Goal: Navigation & Orientation: Find specific page/section

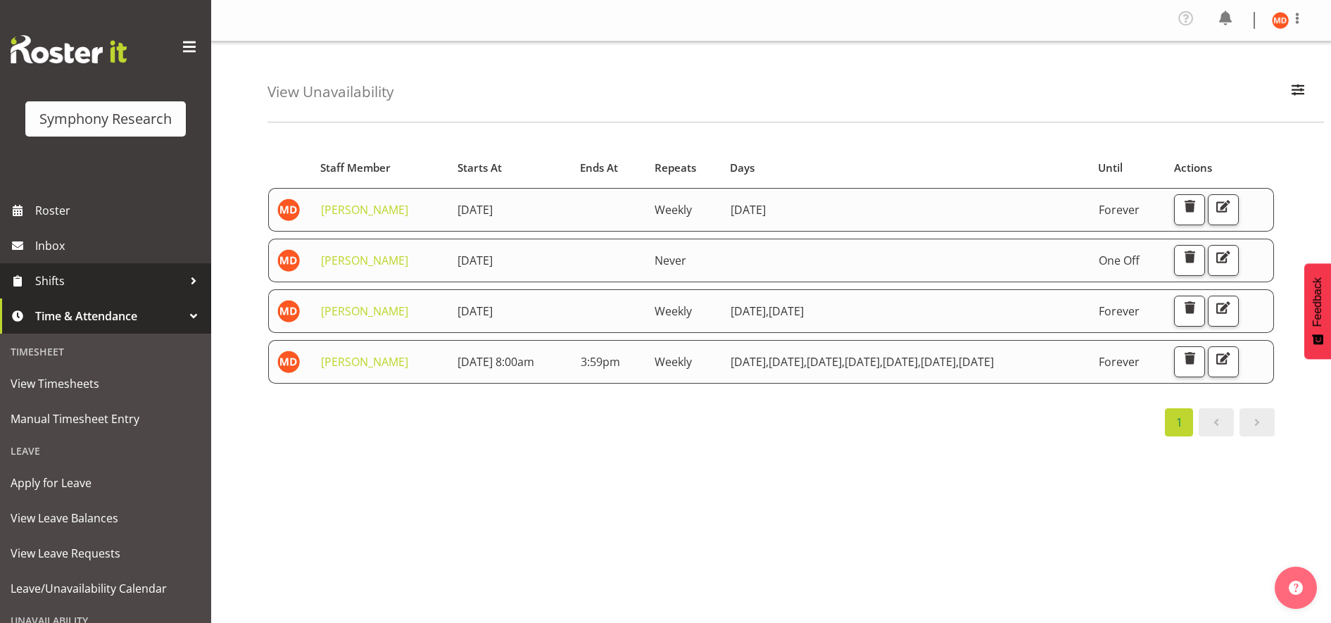
click at [131, 277] on span "Shifts" at bounding box center [109, 280] width 148 height 21
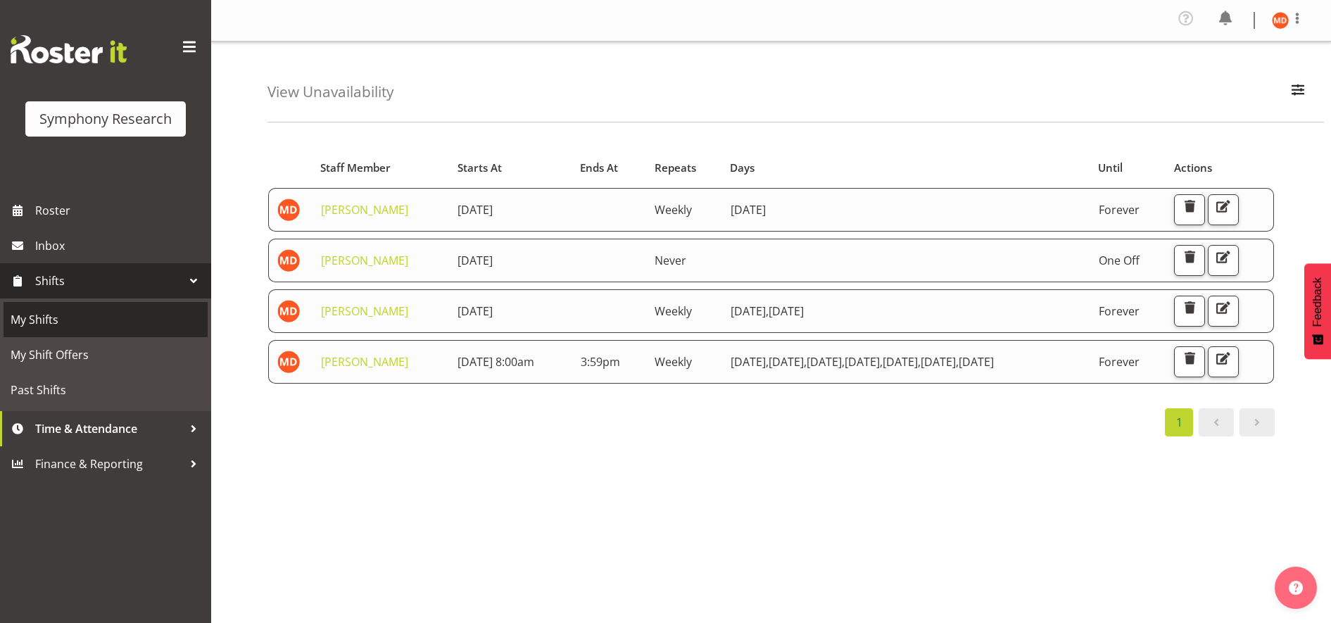
click at [100, 320] on span "My Shifts" at bounding box center [106, 319] width 190 height 21
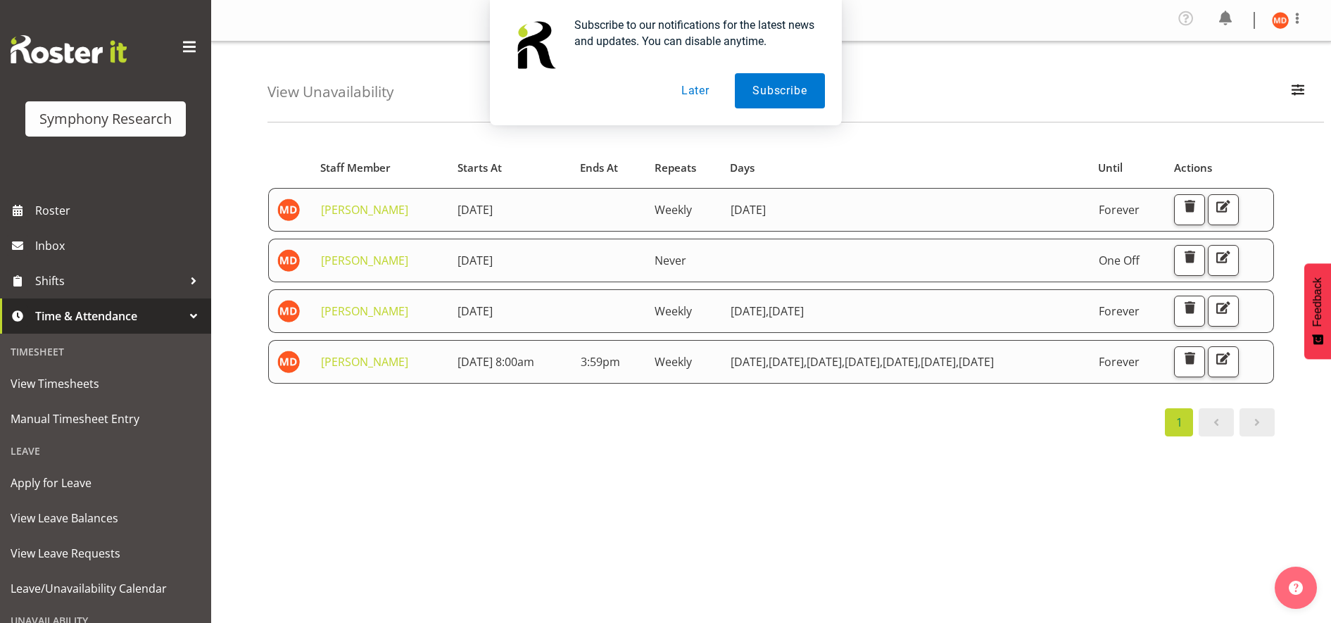
click at [698, 93] on button "Later" at bounding box center [695, 90] width 63 height 35
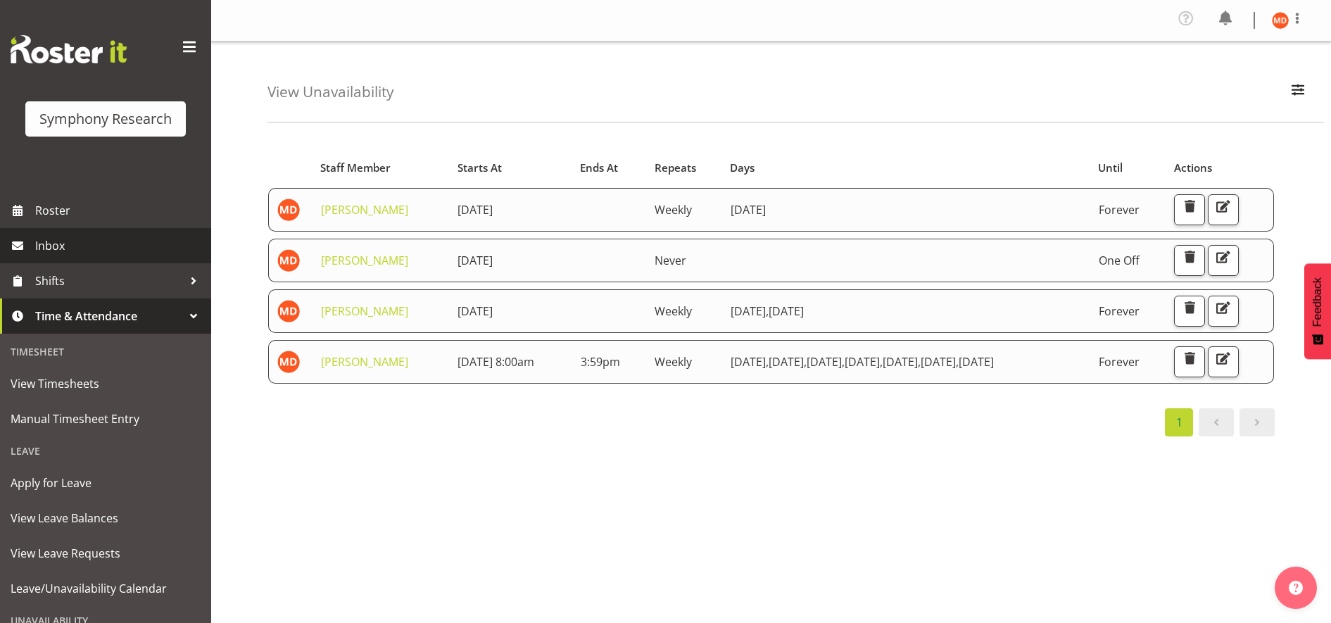
click at [125, 244] on span "Inbox" at bounding box center [119, 245] width 169 height 21
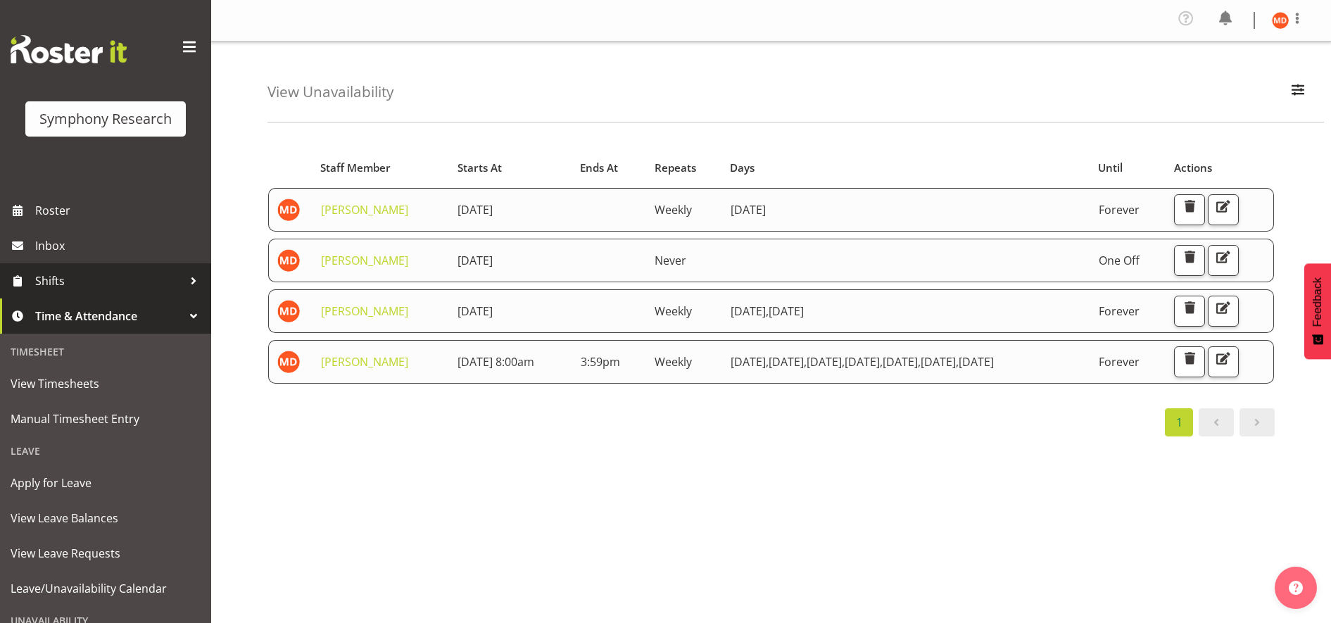
click at [183, 274] on div at bounding box center [193, 280] width 21 height 21
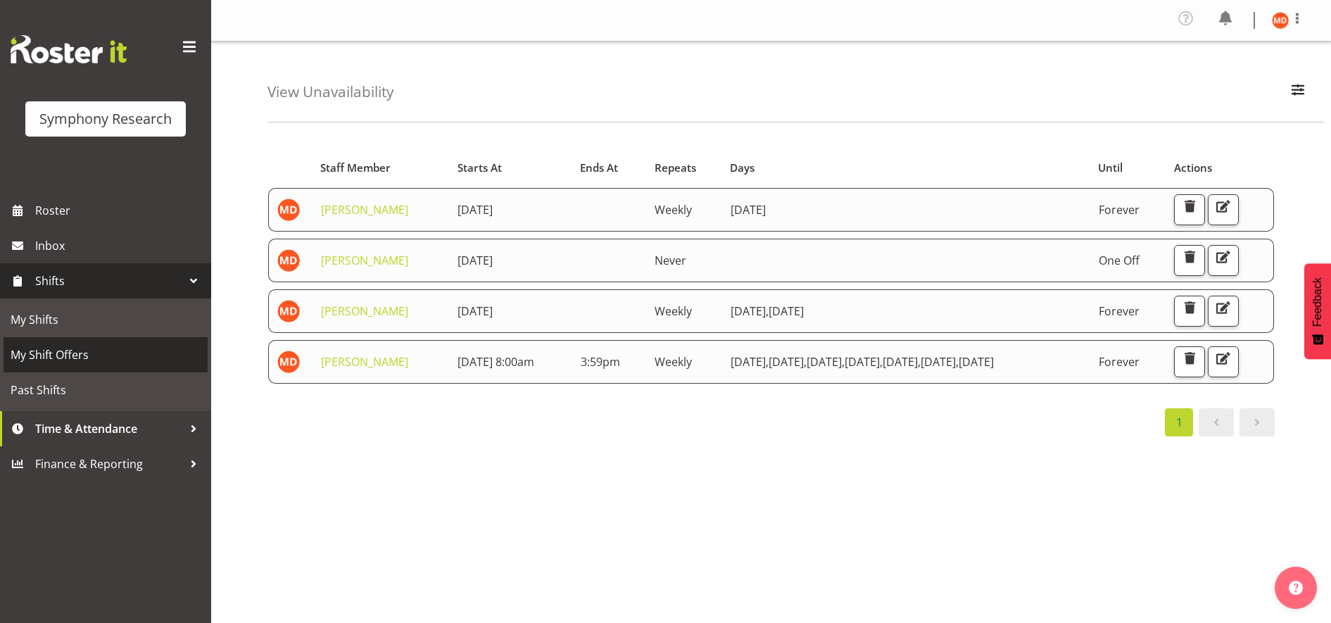
click at [87, 355] on span "My Shift Offers" at bounding box center [106, 354] width 190 height 21
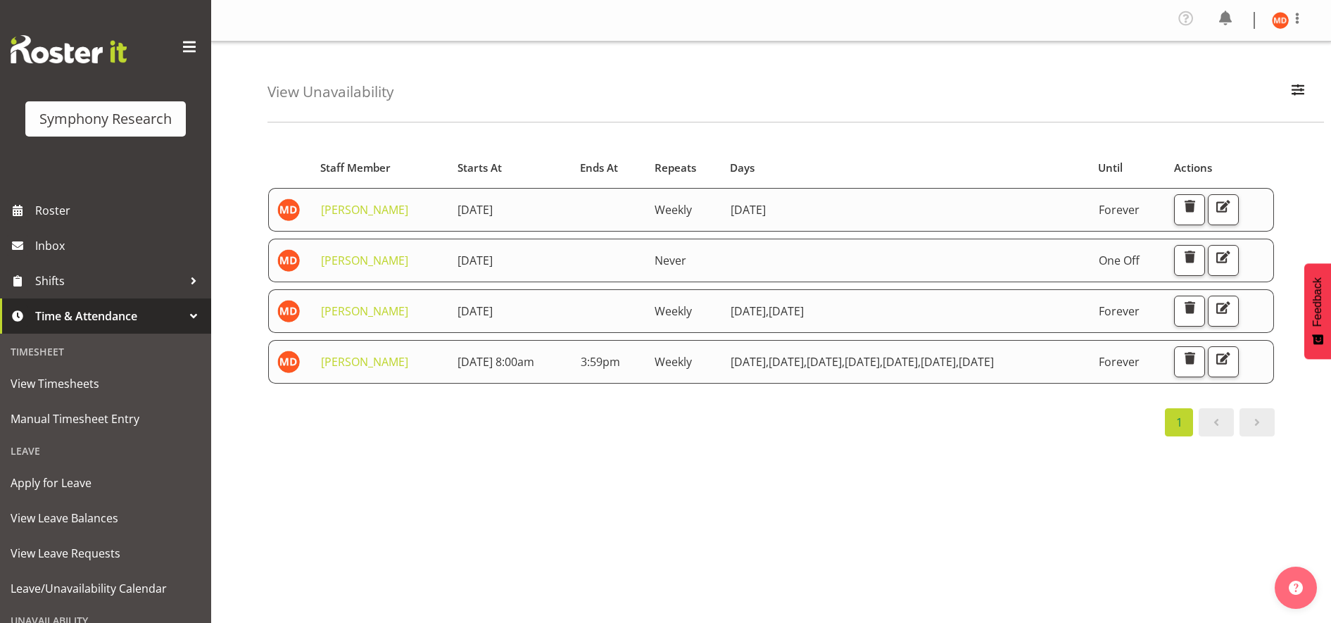
click at [183, 315] on div at bounding box center [193, 315] width 21 height 21
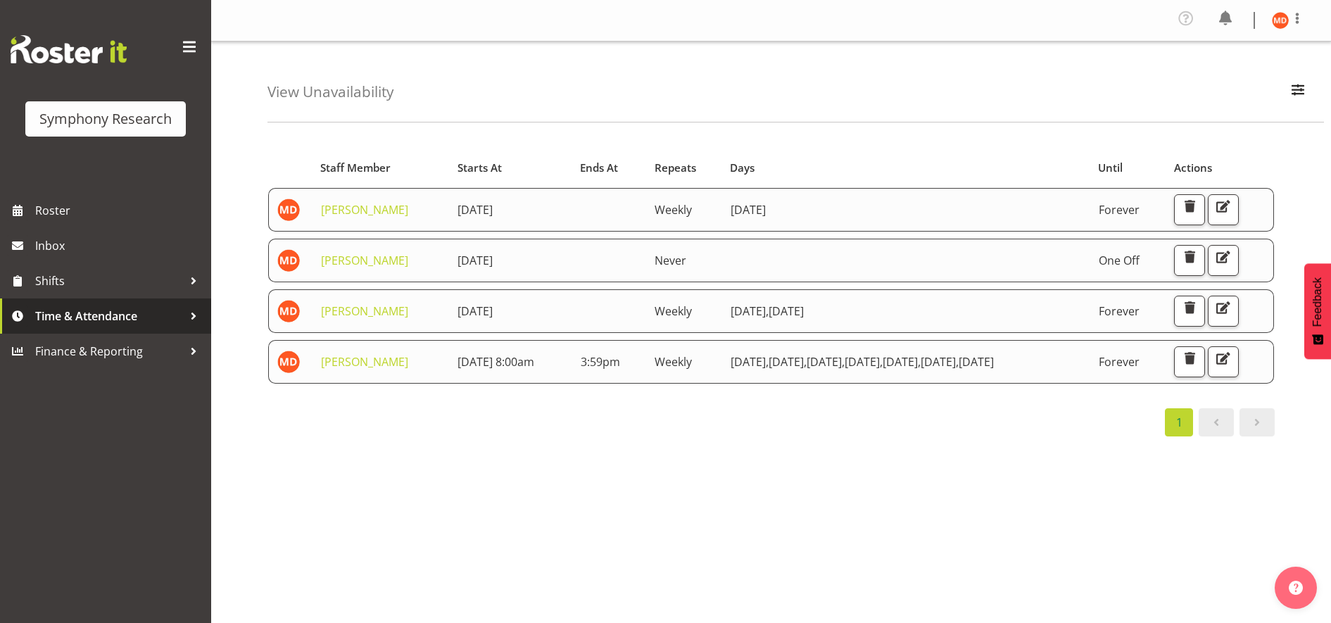
click at [191, 312] on div at bounding box center [193, 315] width 21 height 21
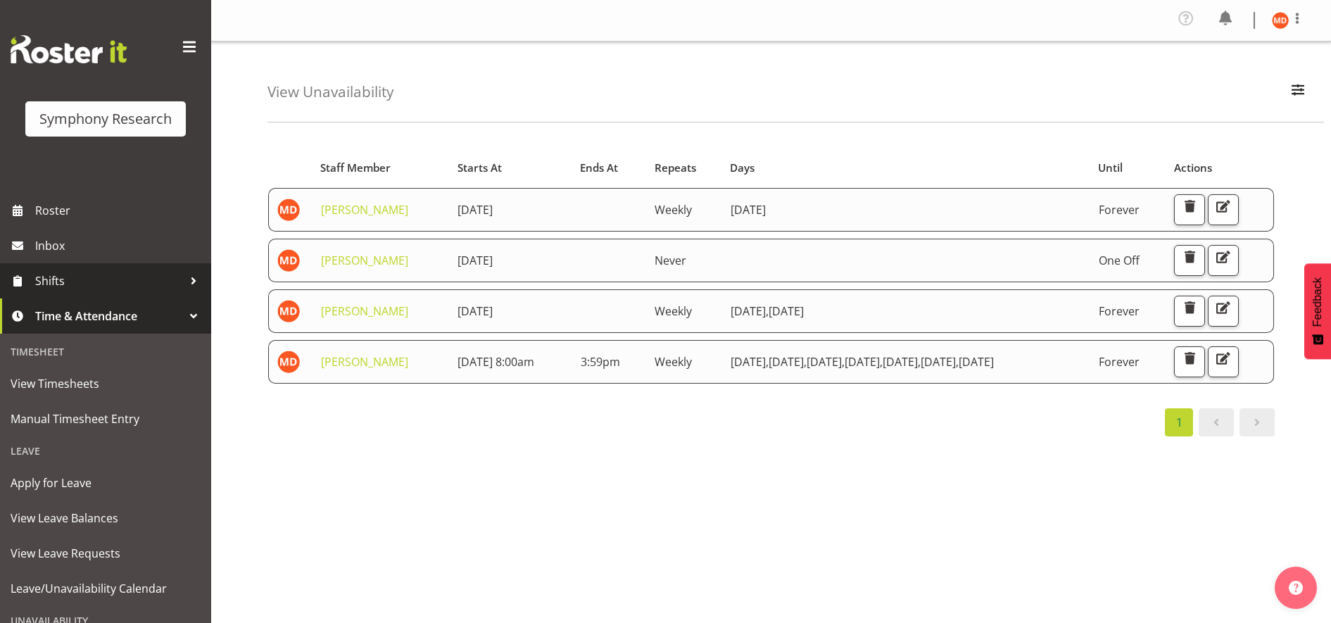
click at [183, 279] on div at bounding box center [193, 280] width 21 height 21
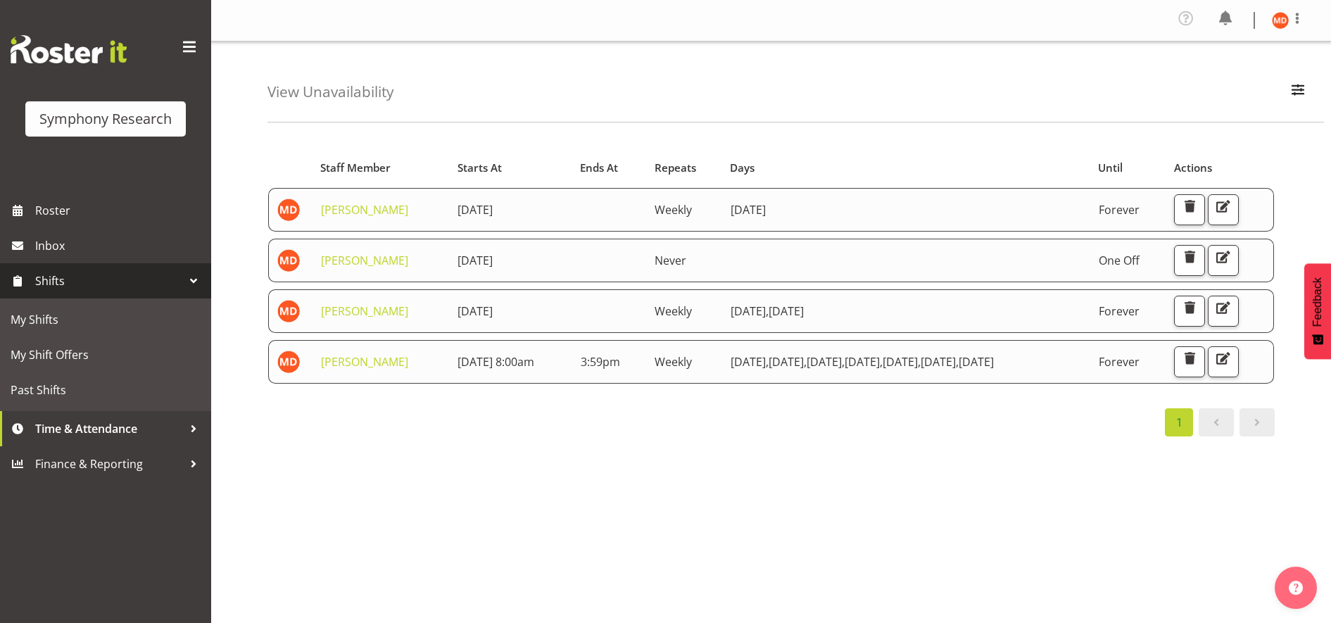
click at [74, 117] on div "Symphony Research" at bounding box center [105, 118] width 132 height 21
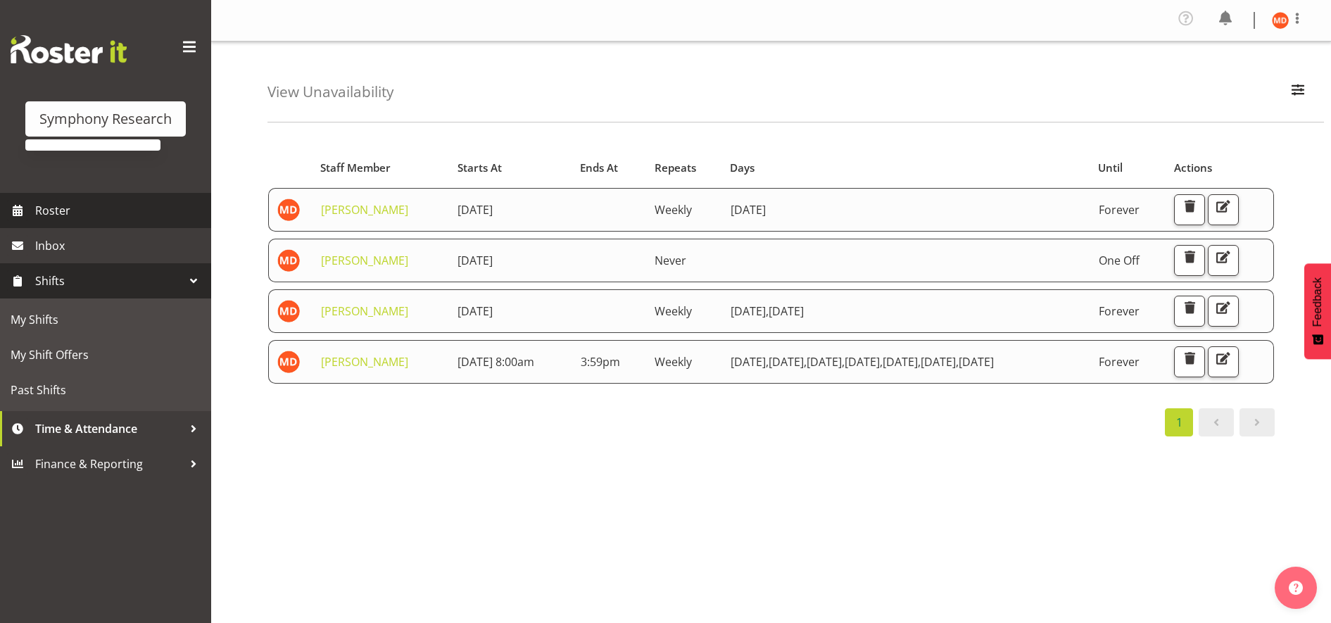
click at [66, 203] on span "Roster" at bounding box center [119, 210] width 169 height 21
